Goal: Task Accomplishment & Management: Use online tool/utility

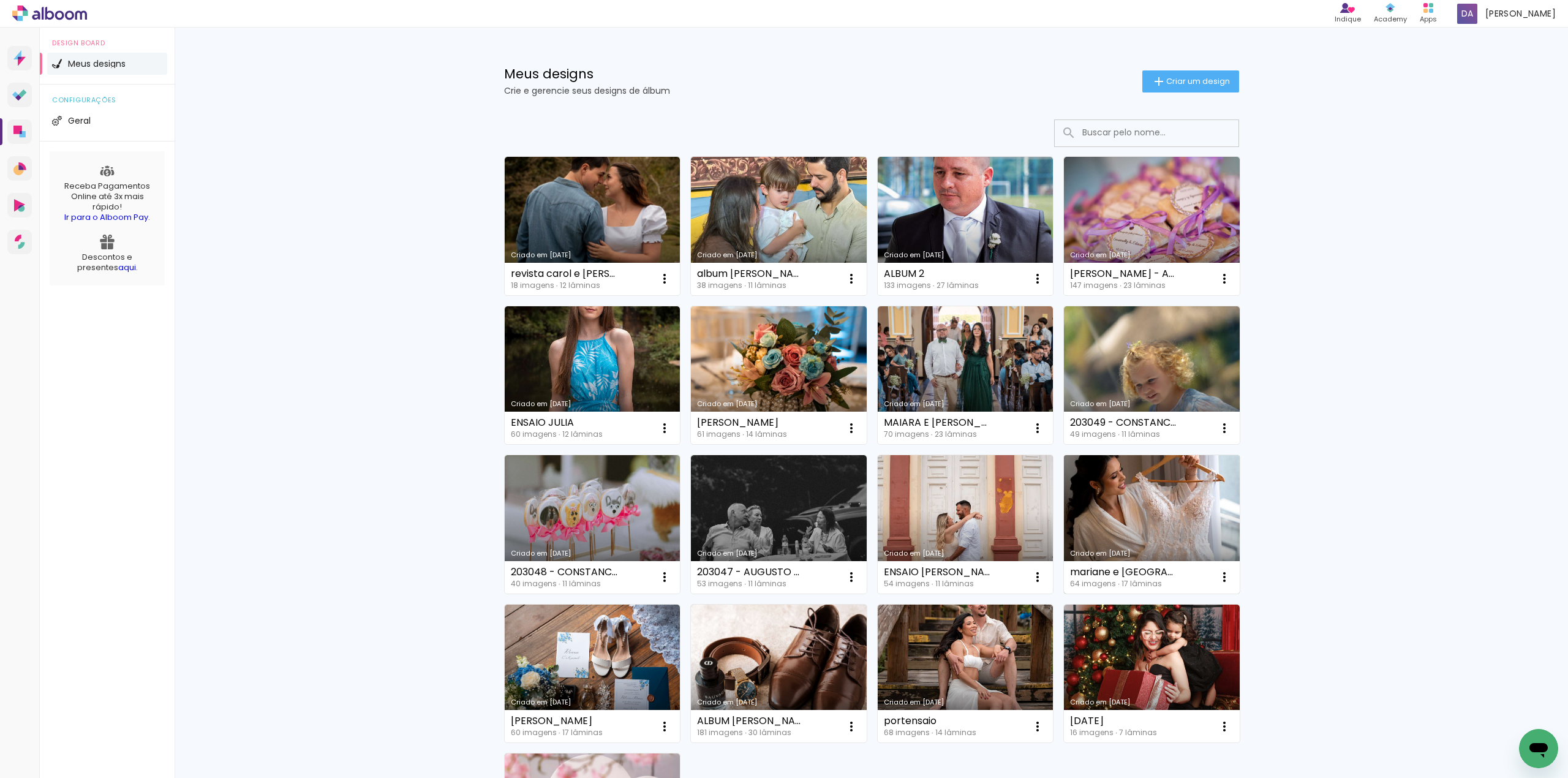
click at [1121, 495] on link "Criado em [DATE]" at bounding box center [1152, 524] width 176 height 139
click at [0, 0] on neon-animated-pages "Confirmar Cancelar" at bounding box center [0, 0] width 0 height 0
